Goal: Transaction & Acquisition: Purchase product/service

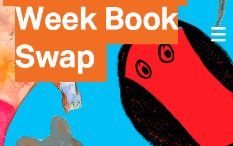
scroll to position [264, 0]
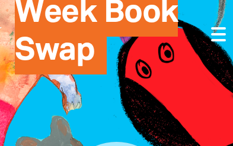
click at [180, 8] on span "MBC's Book Week Book Swap" at bounding box center [101, 17] width 173 height 115
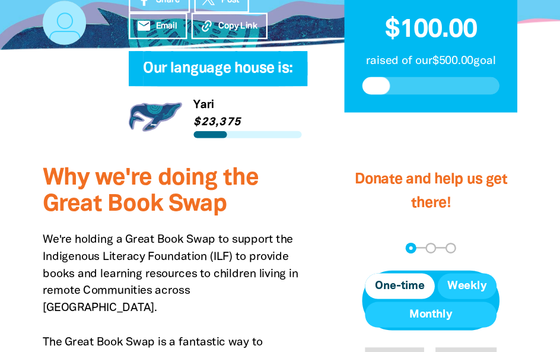
scroll to position [286, 0]
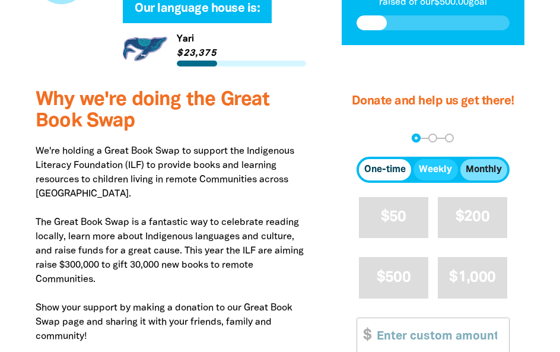
click at [232, 146] on span "Monthly" at bounding box center [483, 169] width 36 height 14
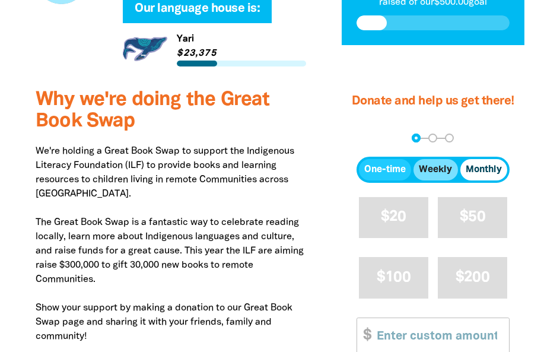
click at [232, 146] on span "Weekly" at bounding box center [435, 169] width 33 height 14
click at [232, 146] on span "Monthly" at bounding box center [483, 169] width 36 height 14
click at [232, 146] on span "One-time" at bounding box center [384, 169] width 41 height 14
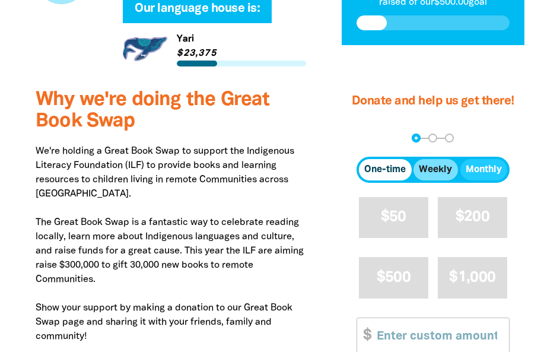
click at [232, 146] on span "Weekly" at bounding box center [435, 169] width 33 height 14
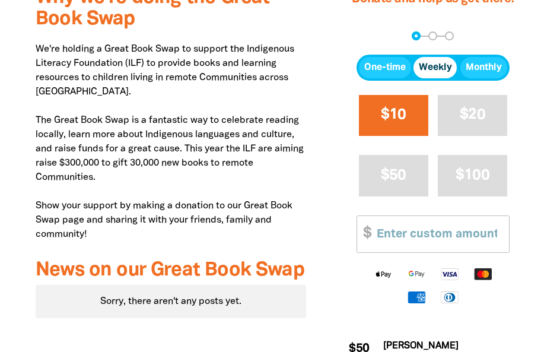
click at [232, 136] on button "$10" at bounding box center [393, 115] width 69 height 41
select select "AU"
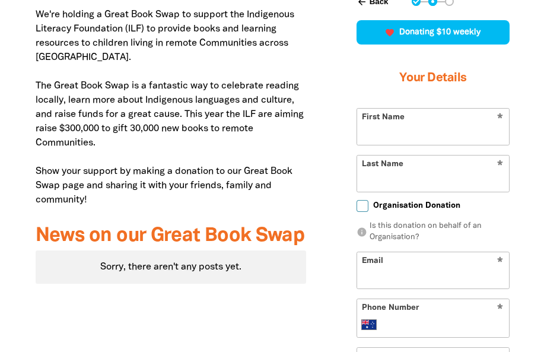
scroll to position [424, 0]
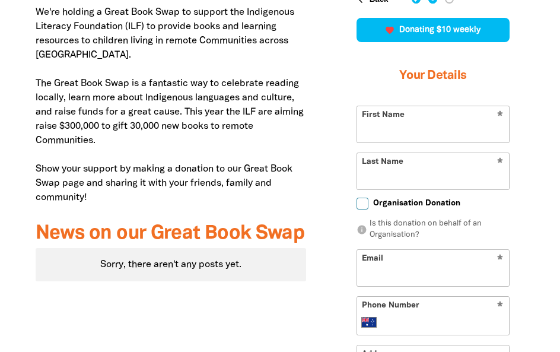
click at [232, 42] on div "favorite_border favorite favorite favorite favorite Donating $10 weekly" at bounding box center [432, 30] width 153 height 24
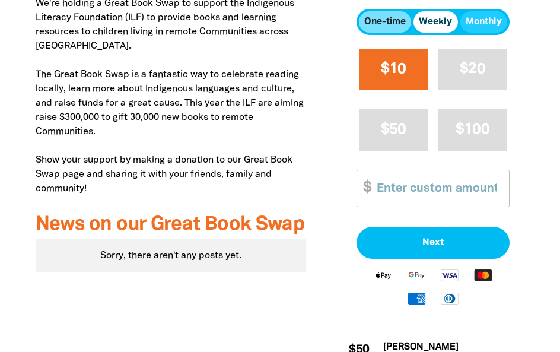
click at [232, 29] on span "One-time" at bounding box center [384, 22] width 41 height 14
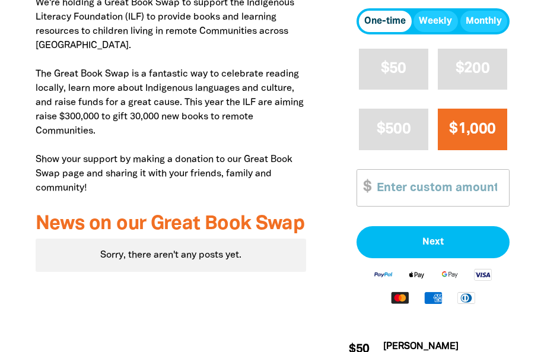
click at [232, 146] on button "$1,000" at bounding box center [472, 128] width 69 height 41
select select "AU"
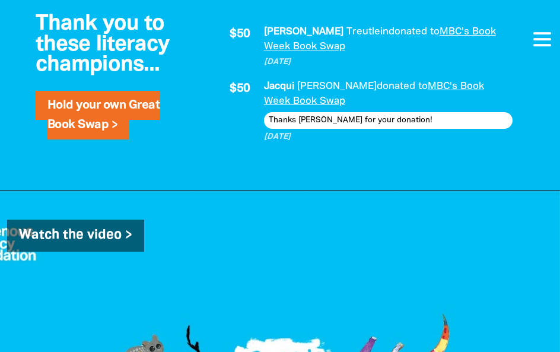
scroll to position [928, 0]
